Goal: Navigation & Orientation: Find specific page/section

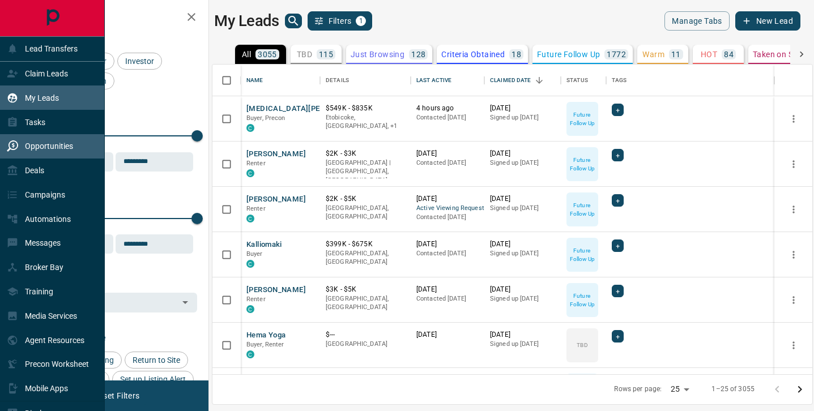
scroll to position [310, 600]
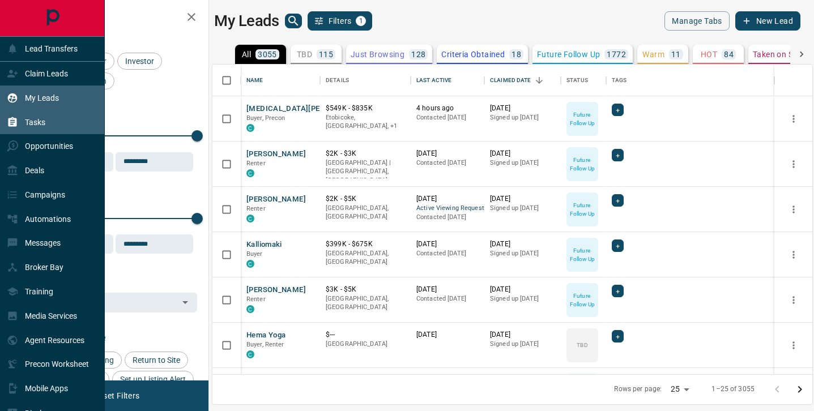
click at [32, 128] on div "Tasks" at bounding box center [26, 122] width 39 height 19
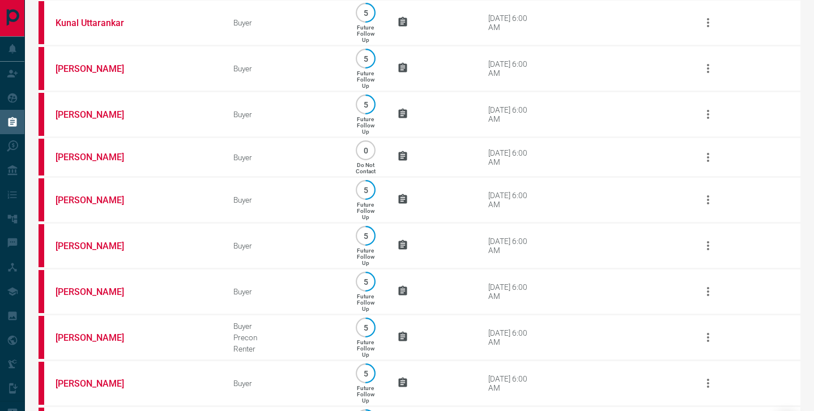
scroll to position [736, 0]
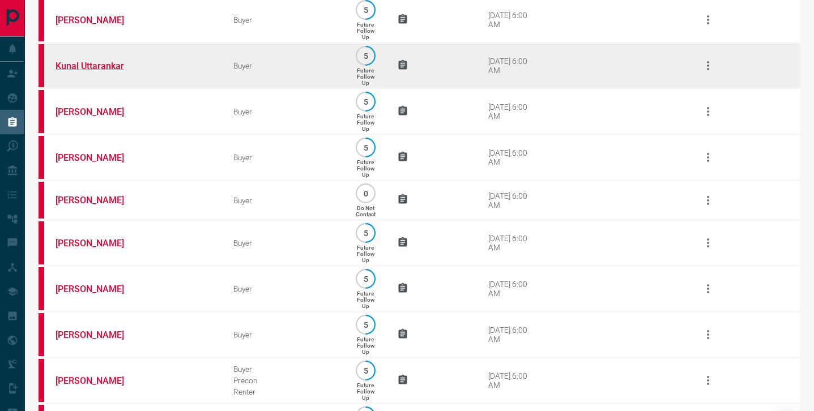
click at [95, 71] on link "Kunal Uttarankar" at bounding box center [98, 66] width 85 height 11
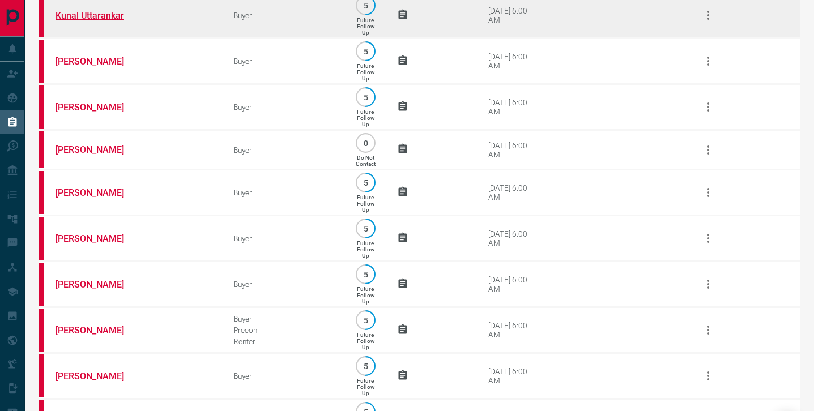
scroll to position [794, 0]
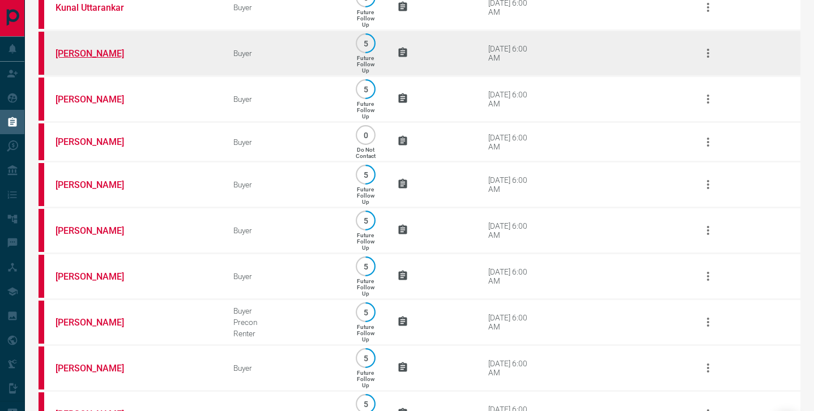
click at [82, 59] on link "[PERSON_NAME]" at bounding box center [98, 53] width 85 height 11
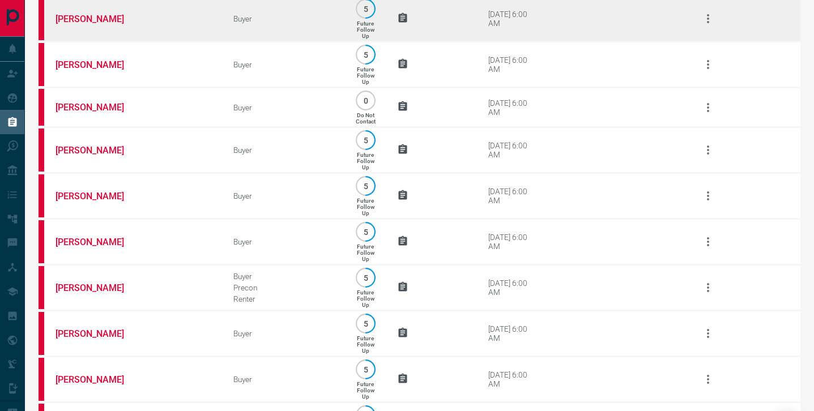
scroll to position [828, 0]
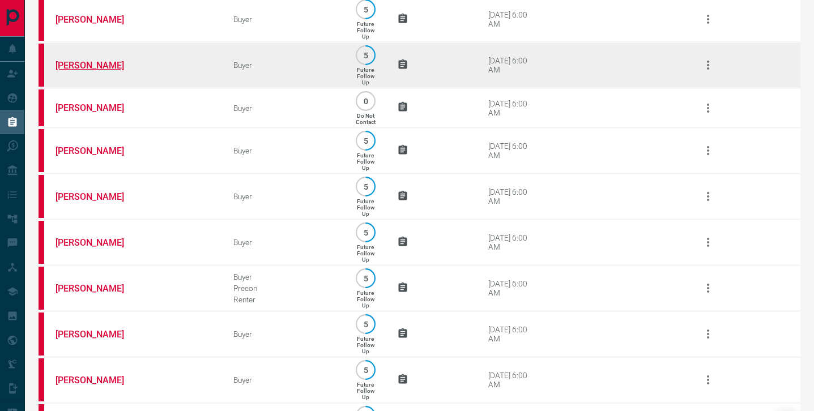
click at [75, 71] on link "[PERSON_NAME]" at bounding box center [98, 65] width 85 height 11
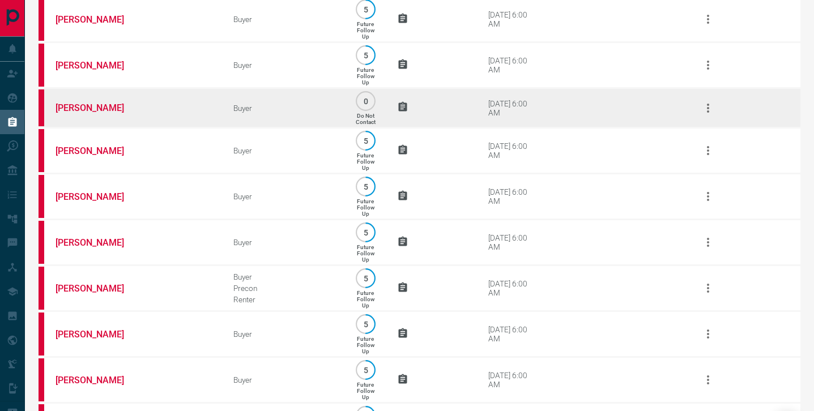
scroll to position [868, 0]
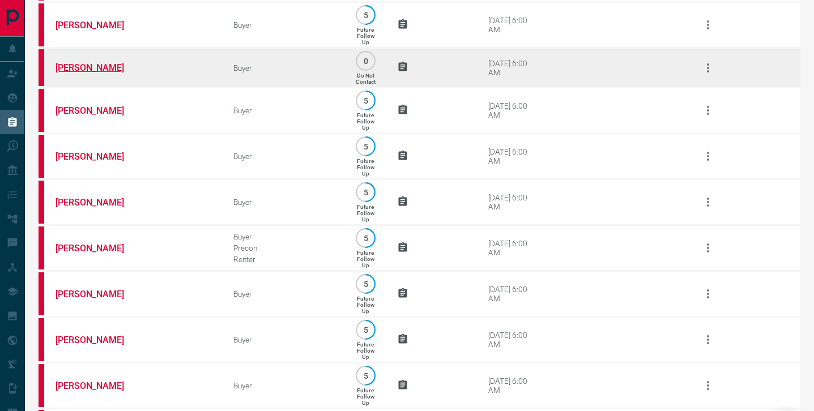
click at [80, 73] on link "[PERSON_NAME]" at bounding box center [98, 67] width 85 height 11
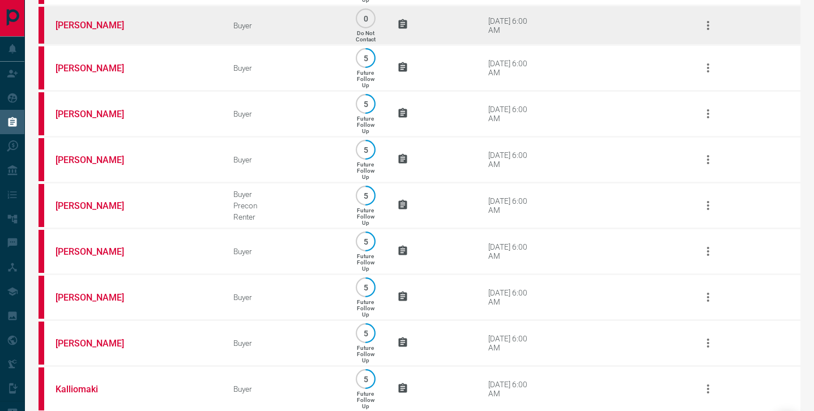
scroll to position [912, 0]
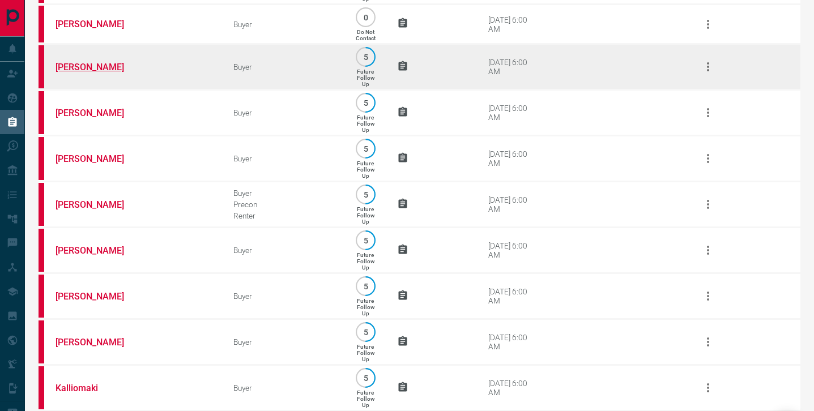
click at [85, 73] on link "[PERSON_NAME]" at bounding box center [98, 67] width 85 height 11
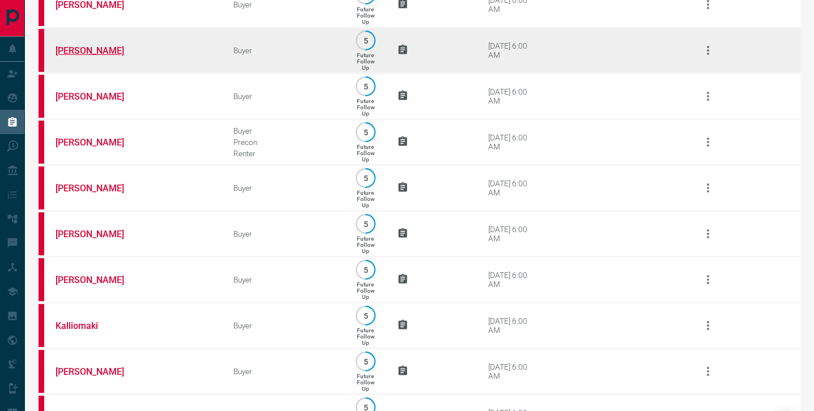
click at [76, 56] on link "[PERSON_NAME]" at bounding box center [98, 50] width 85 height 11
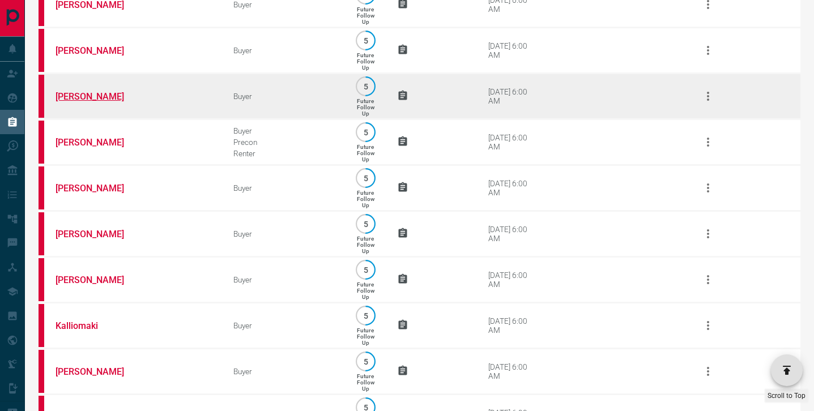
click at [100, 102] on link "[PERSON_NAME]" at bounding box center [98, 96] width 85 height 11
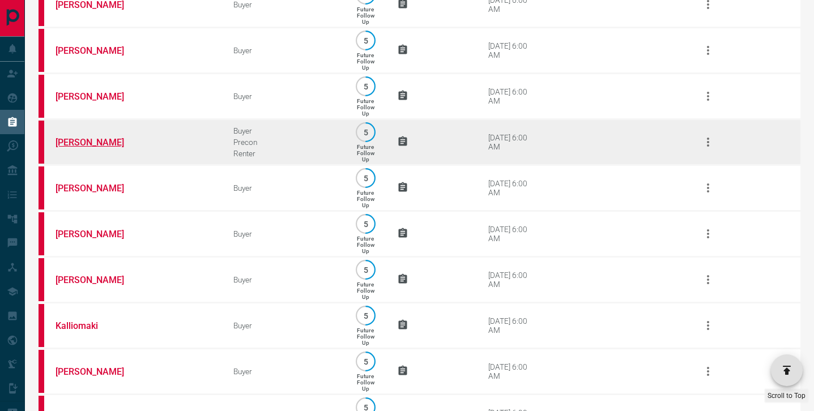
click at [75, 148] on link "[PERSON_NAME]" at bounding box center [98, 142] width 85 height 11
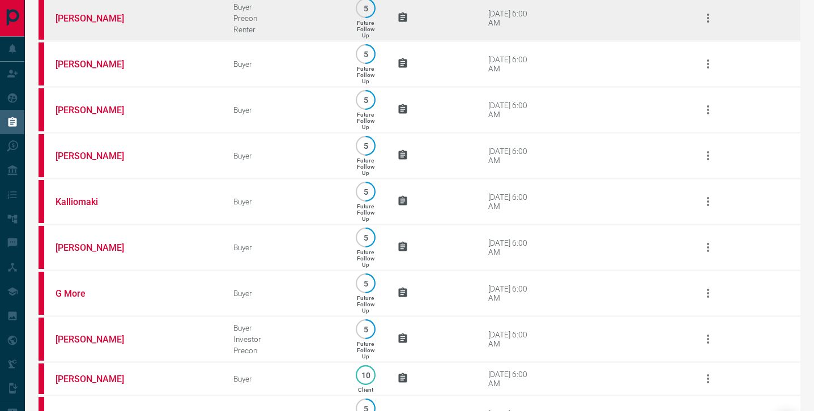
scroll to position [1101, 0]
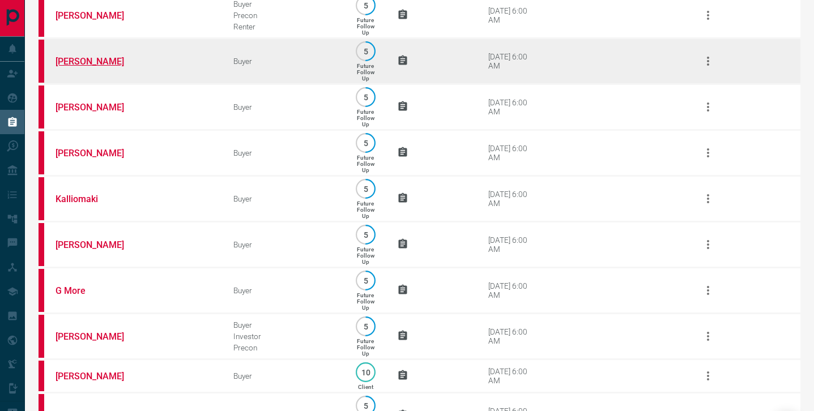
click at [84, 67] on link "[PERSON_NAME]" at bounding box center [98, 61] width 85 height 11
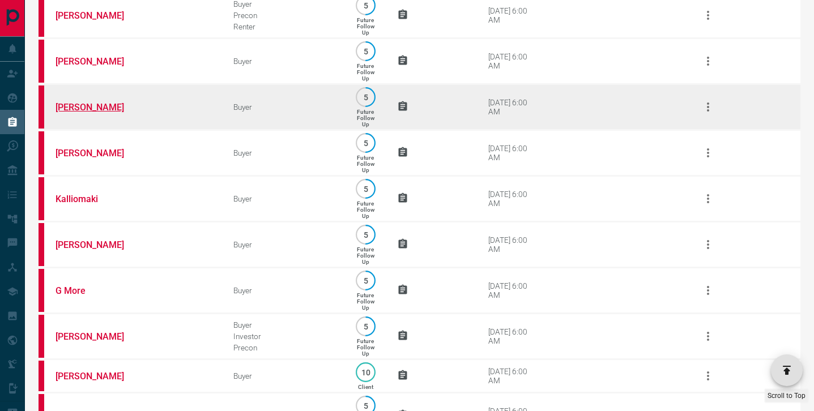
click at [75, 113] on link "[PERSON_NAME]" at bounding box center [98, 107] width 85 height 11
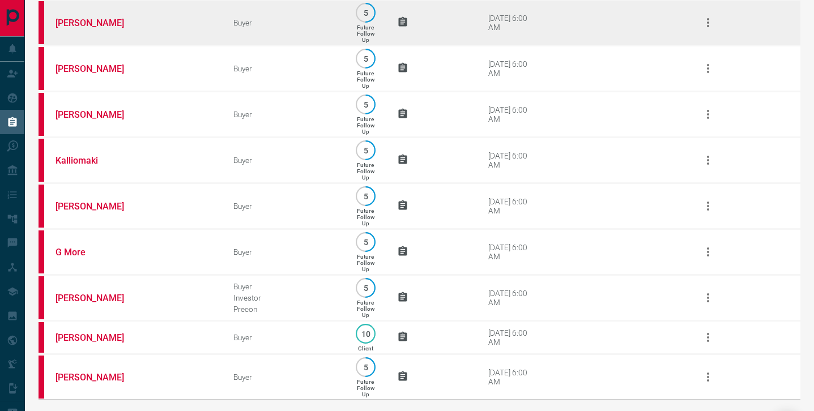
scroll to position [1164, 0]
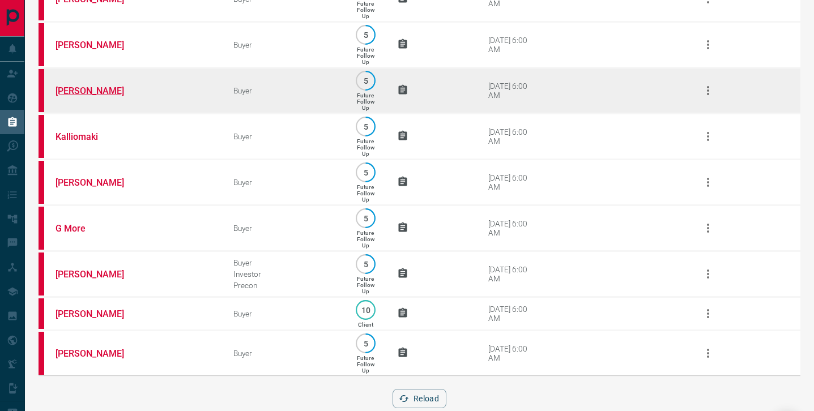
click at [70, 96] on link "[PERSON_NAME]" at bounding box center [98, 91] width 85 height 11
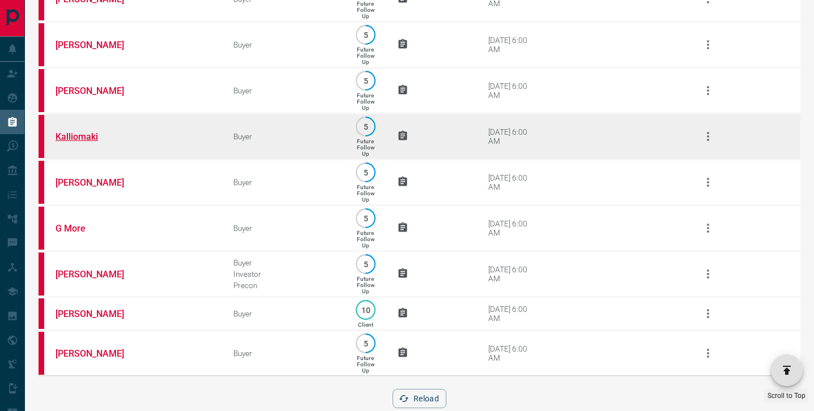
click at [74, 142] on link "Kalliomaki" at bounding box center [98, 136] width 85 height 11
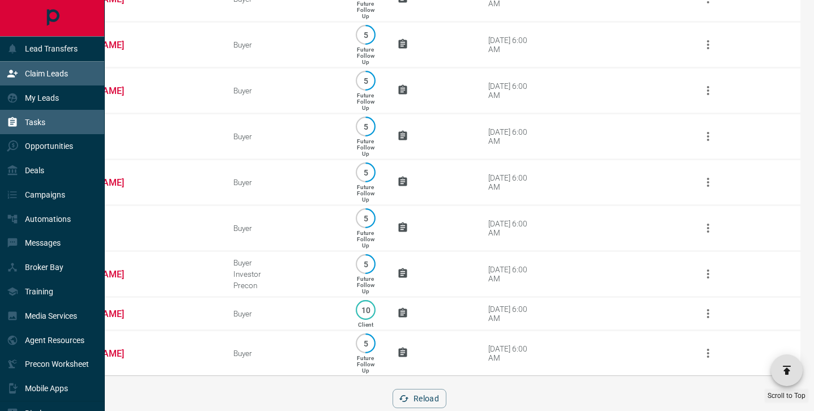
click at [42, 77] on p "Claim Leads" at bounding box center [46, 73] width 43 height 9
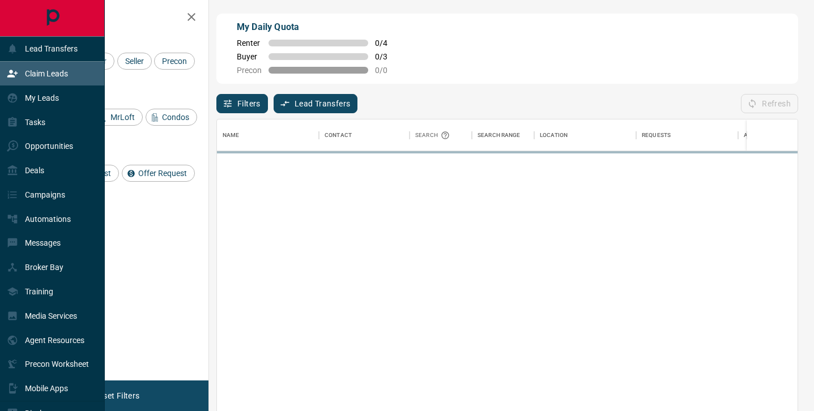
scroll to position [311, 581]
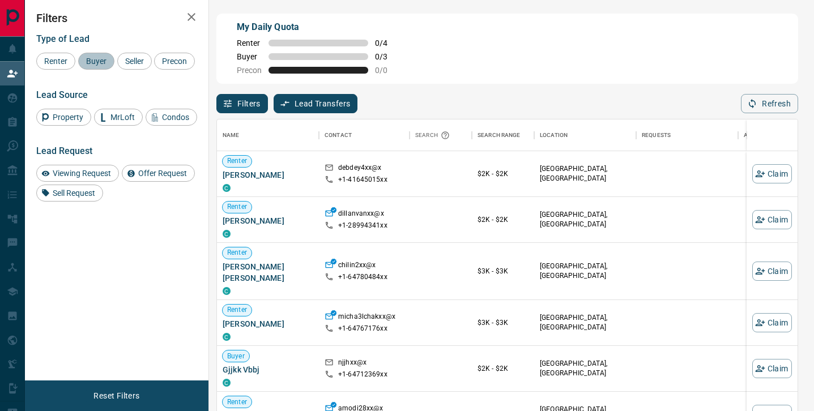
click at [100, 62] on span "Buyer" at bounding box center [96, 61] width 28 height 9
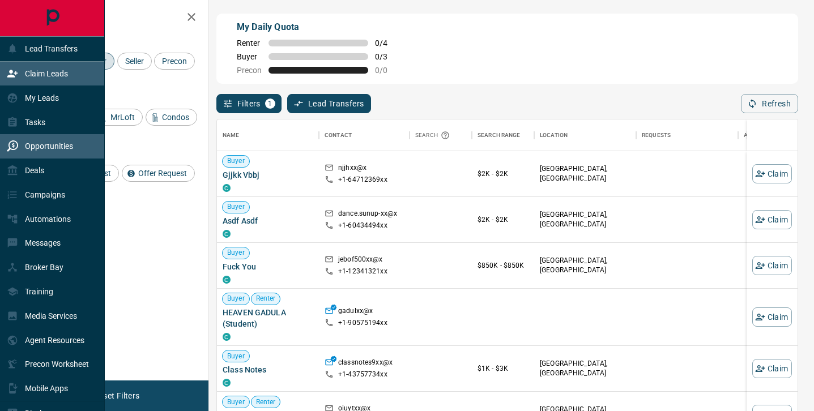
click at [30, 148] on p "Opportunities" at bounding box center [49, 146] width 48 height 9
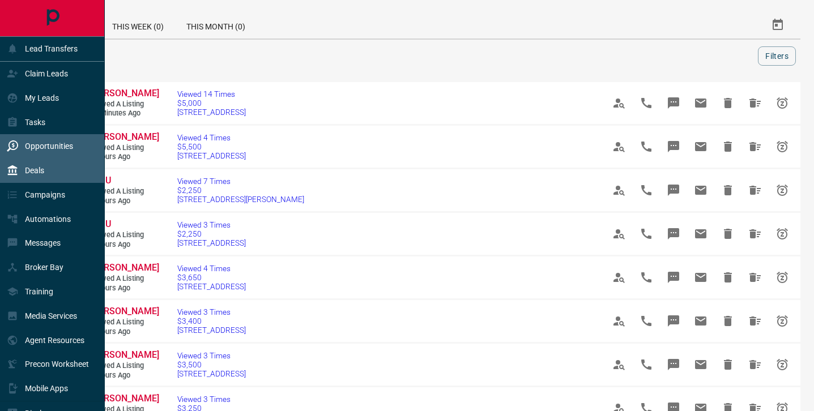
click at [30, 171] on p "Deals" at bounding box center [34, 170] width 19 height 9
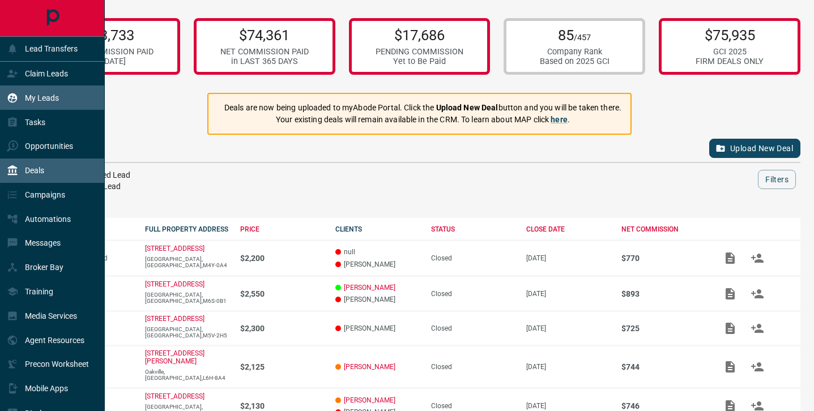
click at [24, 101] on div "My Leads" at bounding box center [33, 97] width 52 height 19
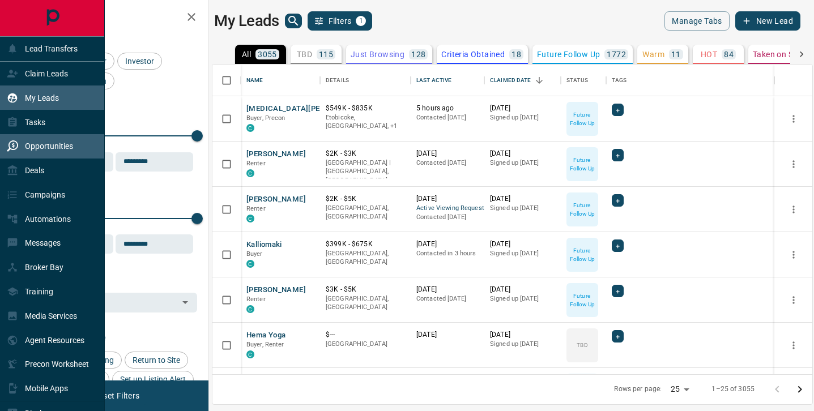
scroll to position [310, 600]
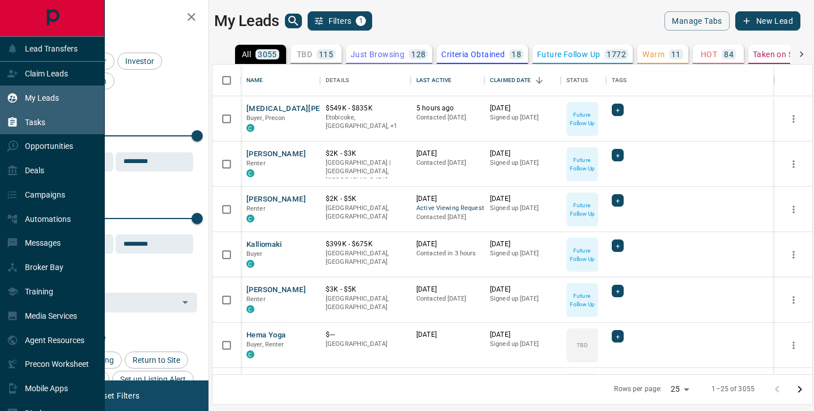
click at [35, 120] on p "Tasks" at bounding box center [35, 122] width 20 height 9
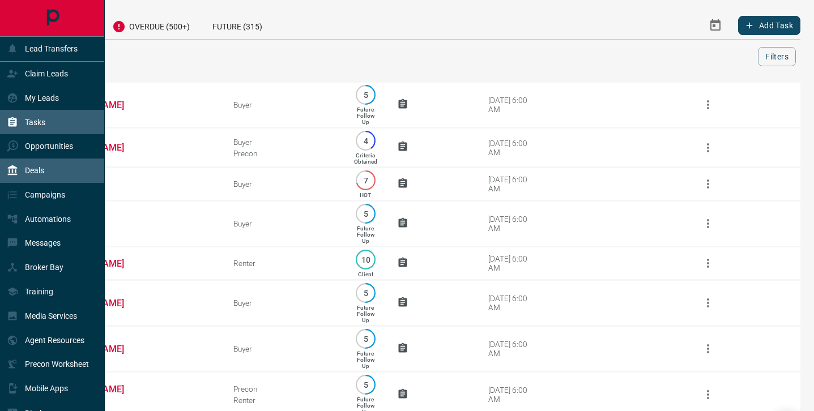
click at [34, 173] on p "Deals" at bounding box center [34, 170] width 19 height 9
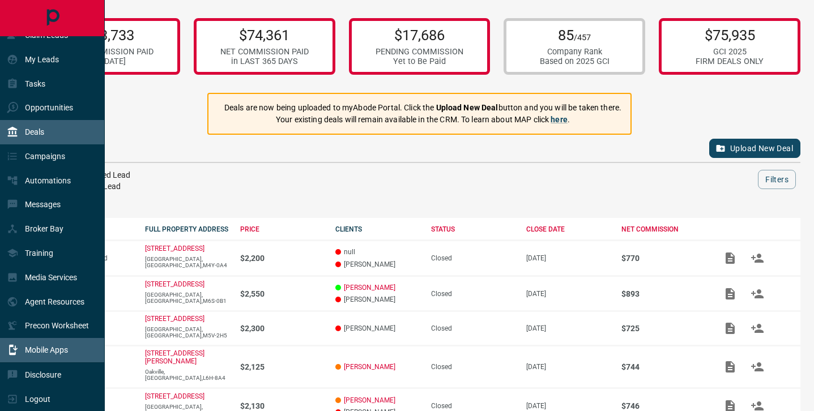
scroll to position [55, 0]
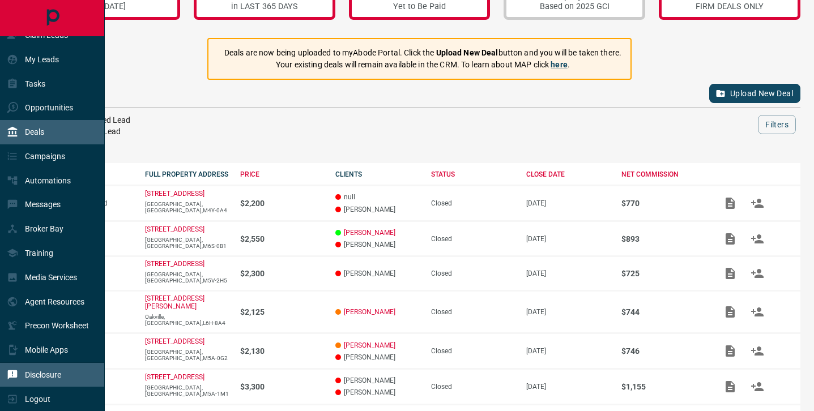
click at [52, 376] on p "Disclosure" at bounding box center [43, 374] width 36 height 9
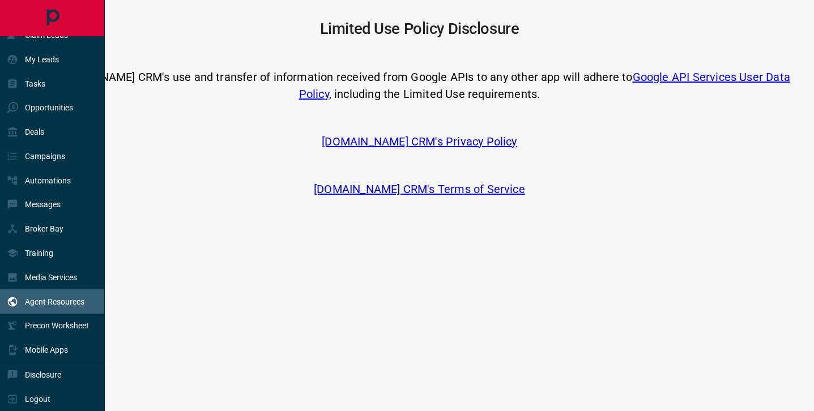
click at [46, 302] on p "Agent Resources" at bounding box center [54, 301] width 59 height 9
